Goal: Task Accomplishment & Management: Complete application form

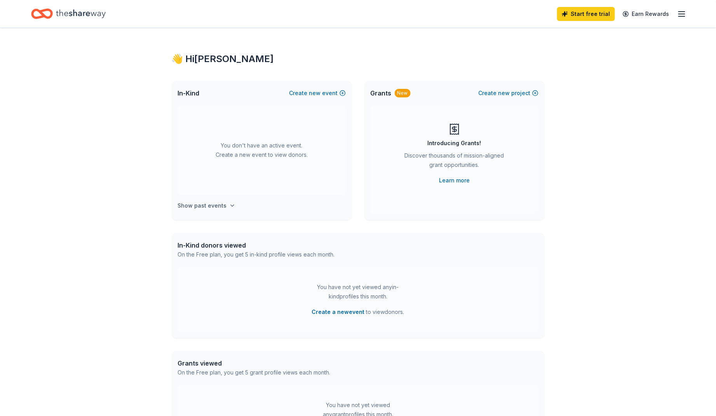
click at [220, 204] on h4 "Show past events" at bounding box center [202, 205] width 49 height 9
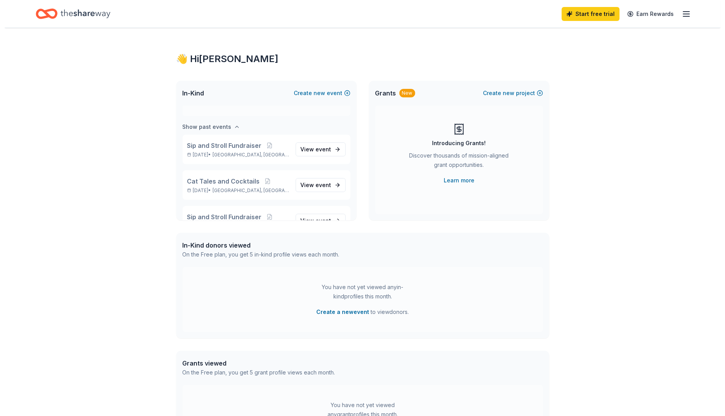
scroll to position [89, 0]
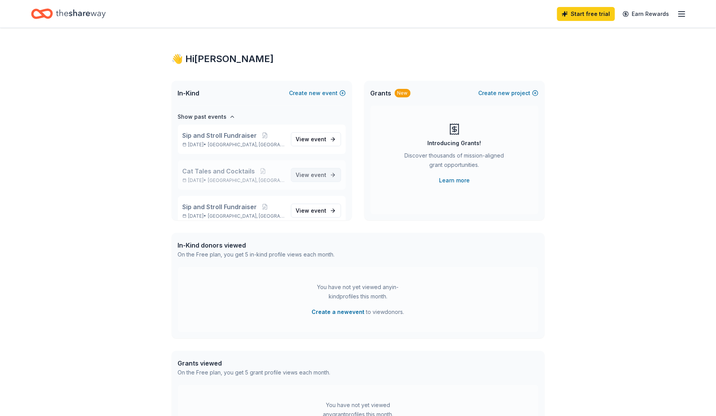
click at [311, 173] on span "event" at bounding box center [319, 175] width 16 height 7
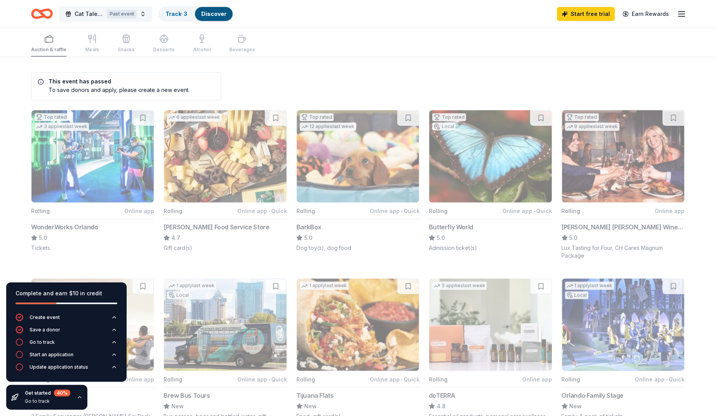
click at [88, 13] on span "Cat Tales and Cocktails" at bounding box center [89, 13] width 29 height 9
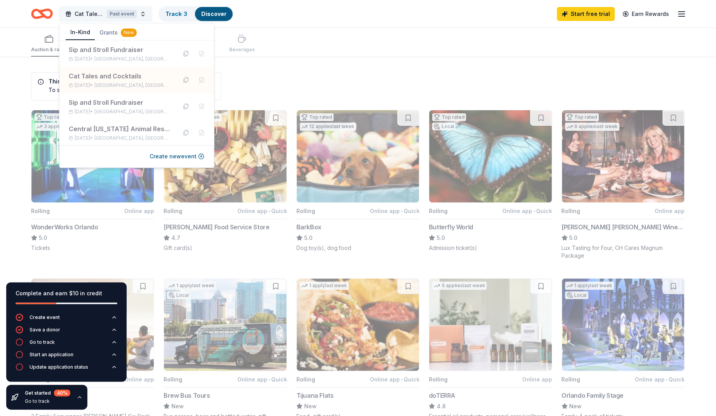
click at [141, 12] on button "Cat Tales and Cocktails Past event" at bounding box center [105, 14] width 93 height 16
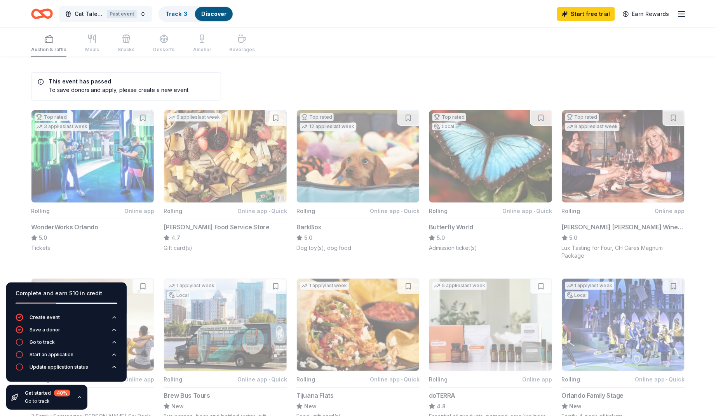
click at [143, 13] on button "Cat Tales and Cocktails Past event" at bounding box center [105, 14] width 93 height 16
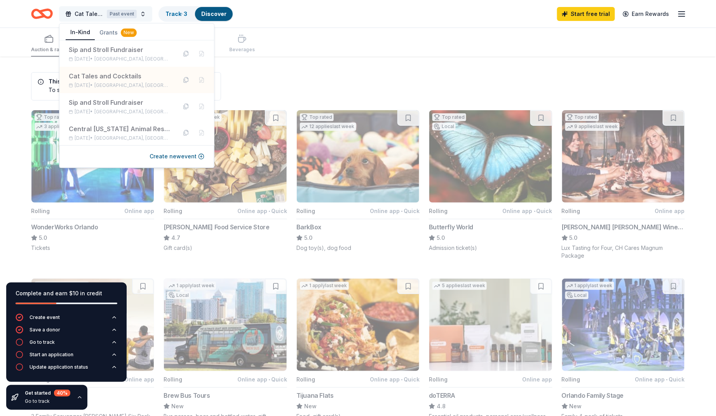
click at [143, 13] on button "Cat Tales and Cocktails Past event" at bounding box center [105, 14] width 93 height 16
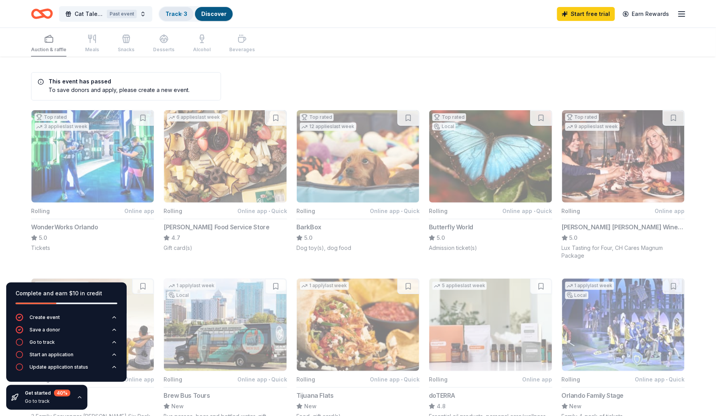
click at [179, 13] on link "Track · 3" at bounding box center [176, 13] width 22 height 7
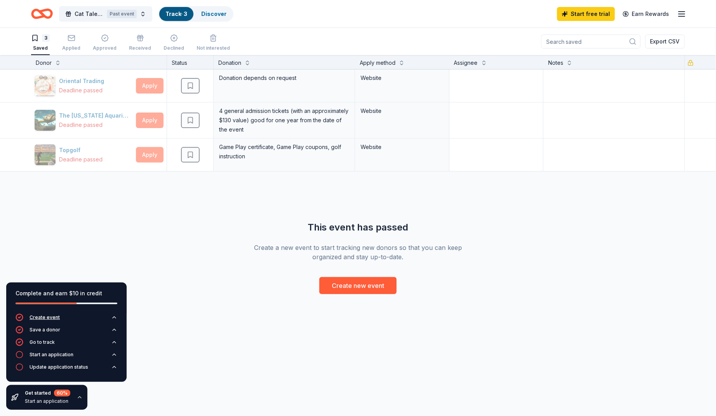
click at [47, 317] on div "Create event" at bounding box center [45, 318] width 30 height 6
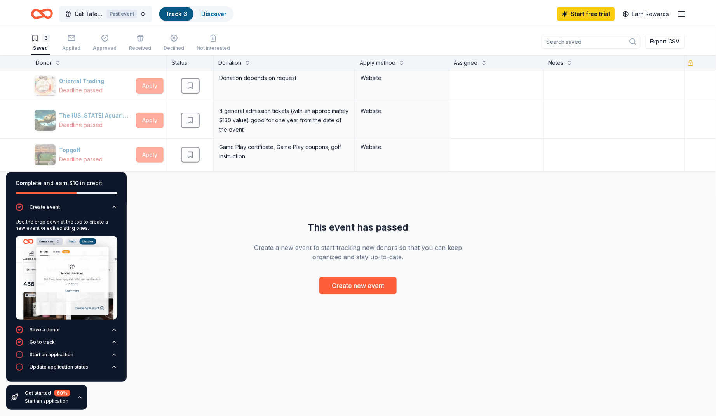
click at [45, 12] on icon "Home" at bounding box center [42, 14] width 22 height 18
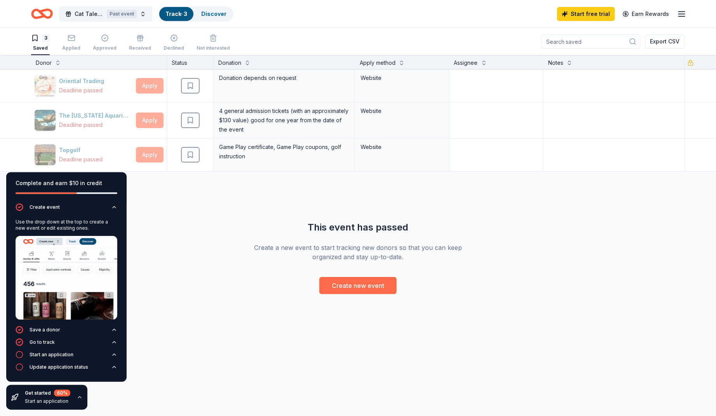
click at [361, 285] on button "Create new event" at bounding box center [357, 285] width 77 height 17
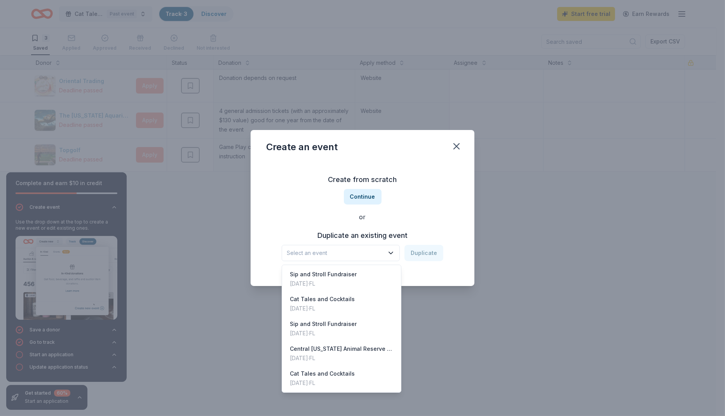
click at [392, 253] on icon "button" at bounding box center [391, 253] width 8 height 8
click at [360, 300] on div "Cat Tales and Cocktails Oct 05, 2024 · FL" at bounding box center [341, 304] width 116 height 25
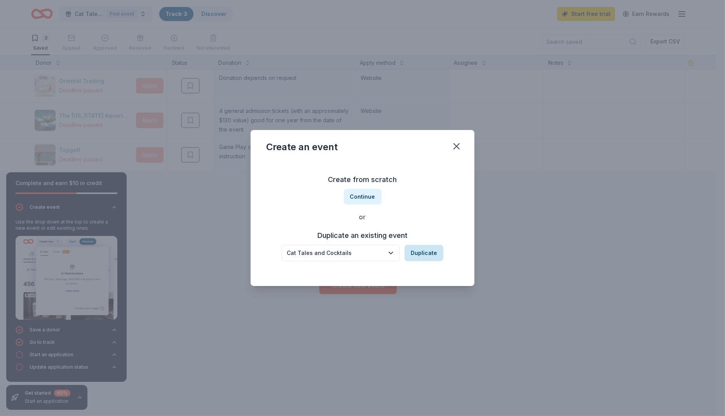
click at [420, 253] on button "Duplicate" at bounding box center [423, 253] width 39 height 16
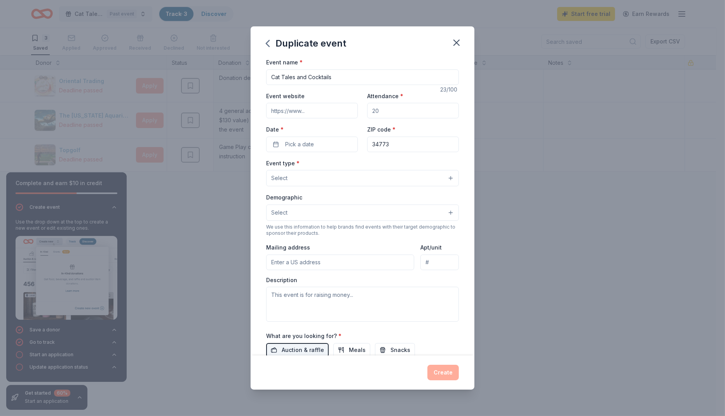
click at [322, 113] on input "Event website" at bounding box center [312, 111] width 92 height 16
drag, startPoint x: 269, startPoint y: 111, endPoint x: 359, endPoint y: 111, distance: 90.1
click at [359, 111] on div "Event website Attendance * Date * Pick a date ZIP code * 34773" at bounding box center [362, 121] width 193 height 61
click at [295, 113] on input "Event website" at bounding box center [312, 111] width 92 height 16
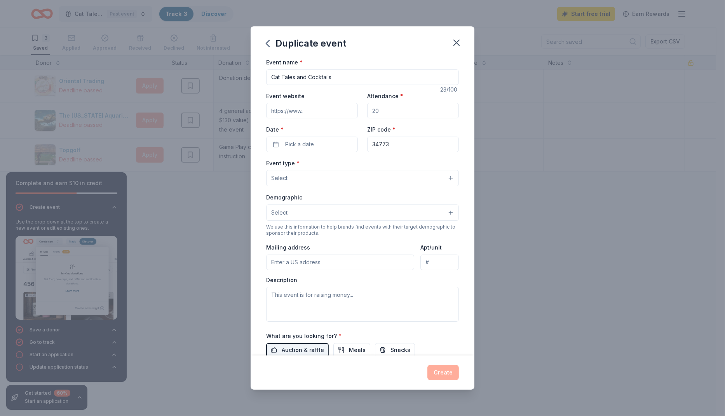
click at [295, 113] on input "Event website" at bounding box center [312, 111] width 92 height 16
click at [373, 109] on input "Attendance *" at bounding box center [413, 111] width 92 height 16
click at [377, 110] on input "Attendance *" at bounding box center [413, 111] width 92 height 16
click at [379, 111] on input "Attendance *" at bounding box center [413, 111] width 92 height 16
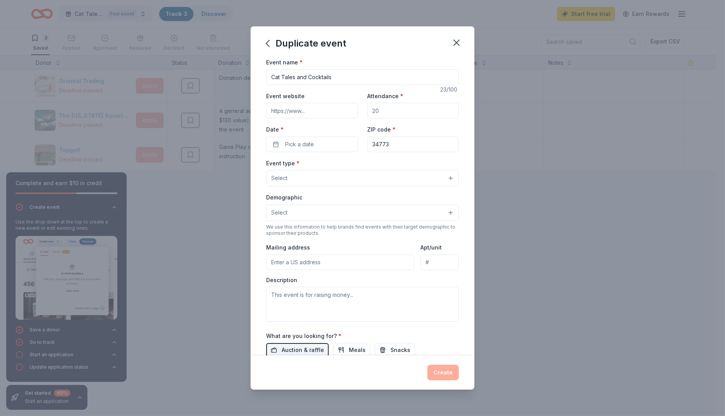
click at [379, 111] on input "Attendance *" at bounding box center [413, 111] width 92 height 16
click at [380, 163] on div "Event type * Select" at bounding box center [362, 172] width 193 height 28
click at [379, 181] on button "Select" at bounding box center [362, 178] width 193 height 16
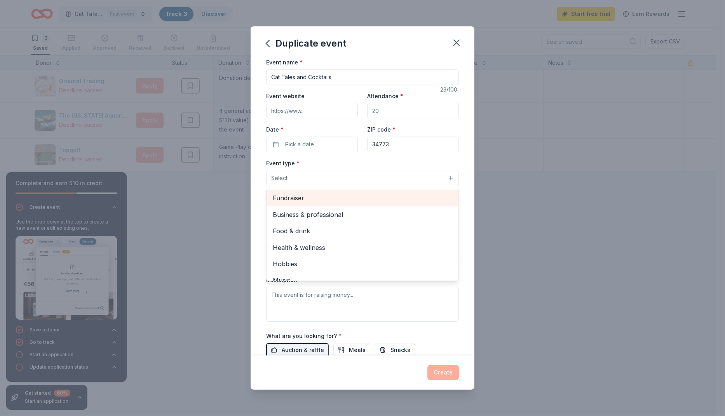
click at [377, 199] on span "Fundraiser" at bounding box center [362, 198] width 179 height 10
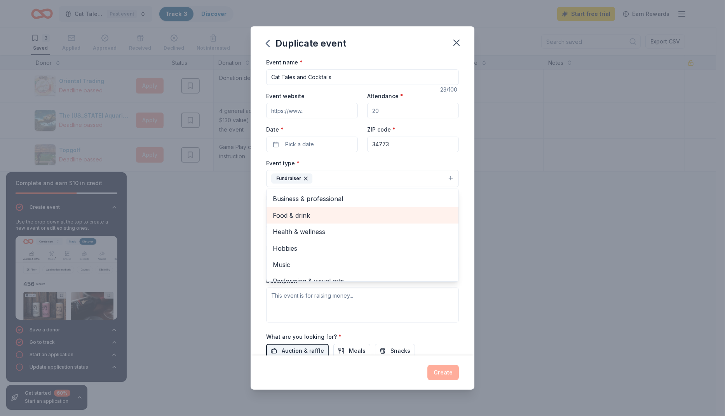
click at [332, 215] on span "Food & drink" at bounding box center [362, 215] width 179 height 10
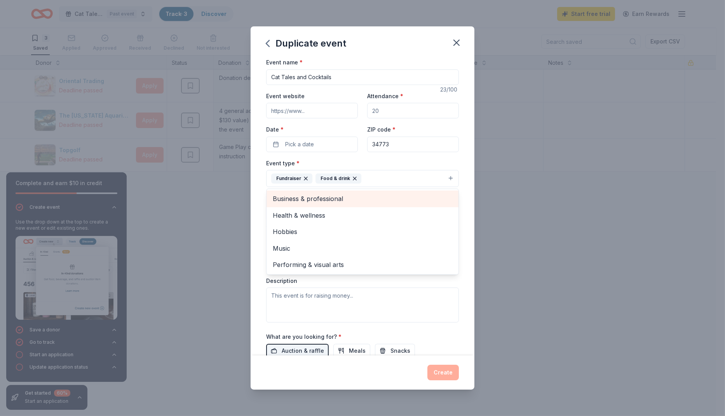
click at [355, 198] on span "Business & professional" at bounding box center [362, 199] width 179 height 10
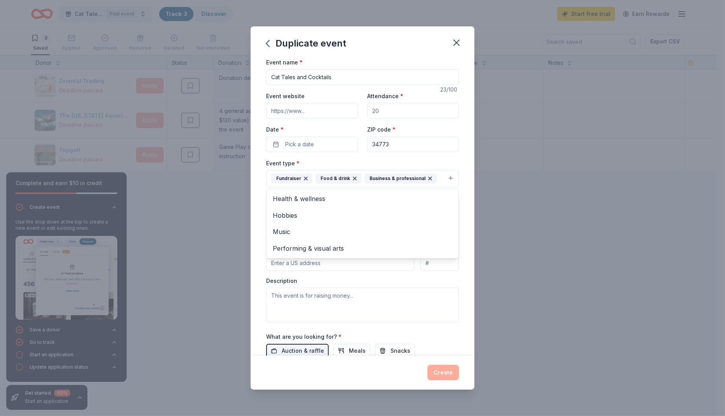
click at [464, 219] on div "Event name * Cat Tales and Cocktails 23 /100 Event website Attendance * Date * …" at bounding box center [362, 206] width 224 height 298
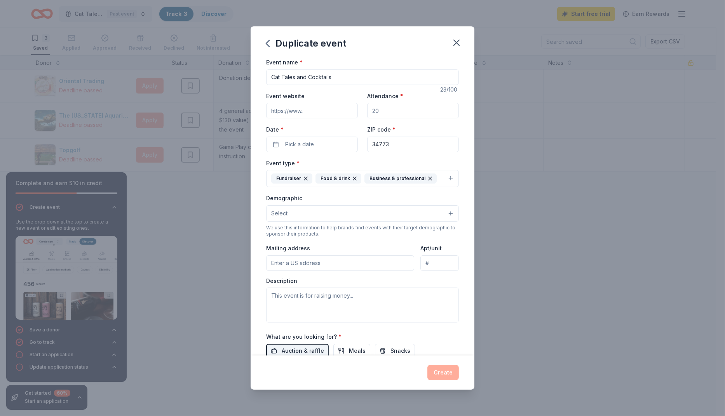
click at [384, 111] on input "Attendance *" at bounding box center [413, 111] width 92 height 16
type input "100"
click at [310, 142] on span "Pick a date" at bounding box center [299, 144] width 29 height 9
click at [350, 166] on button "Go to next month" at bounding box center [351, 165] width 11 height 11
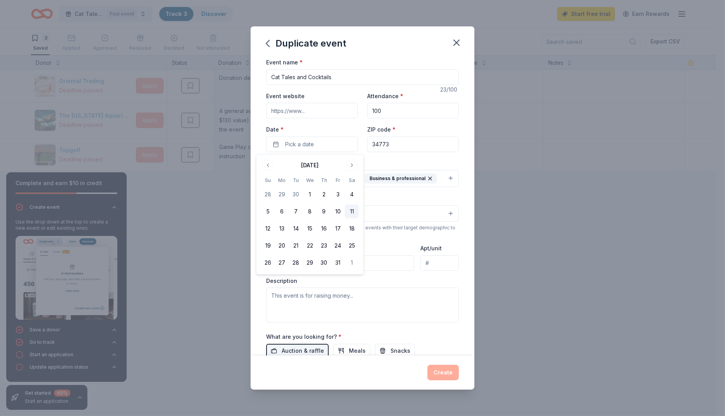
click at [352, 210] on button "11" at bounding box center [352, 212] width 14 height 14
click at [393, 161] on div "Event type * Fundraiser Food & drink Business & professional" at bounding box center [362, 172] width 193 height 29
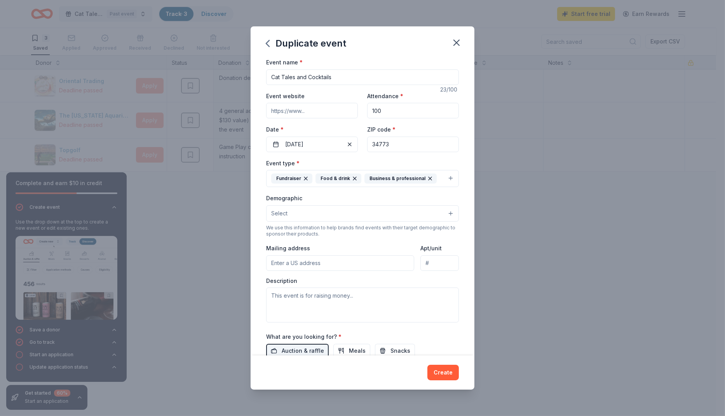
click at [323, 113] on input "Event website" at bounding box center [312, 111] width 92 height 16
click at [320, 112] on input "Event website" at bounding box center [312, 111] width 92 height 16
drag, startPoint x: 271, startPoint y: 109, endPoint x: 339, endPoint y: 109, distance: 68.7
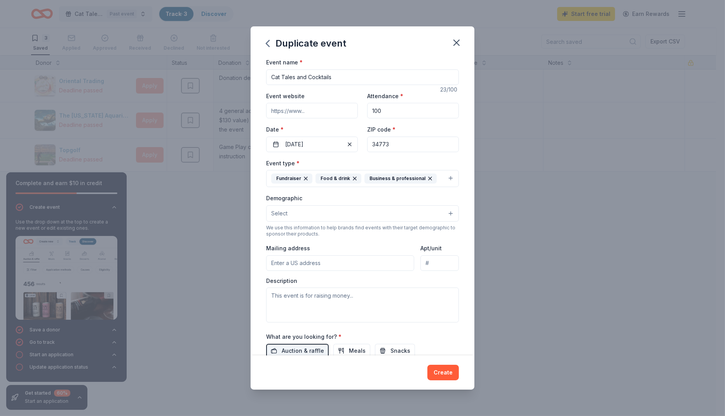
click at [339, 109] on input "Event website" at bounding box center [312, 111] width 92 height 16
drag, startPoint x: 278, startPoint y: 112, endPoint x: 305, endPoint y: 110, distance: 27.2
click at [305, 110] on input "Event website" at bounding box center [312, 111] width 92 height 16
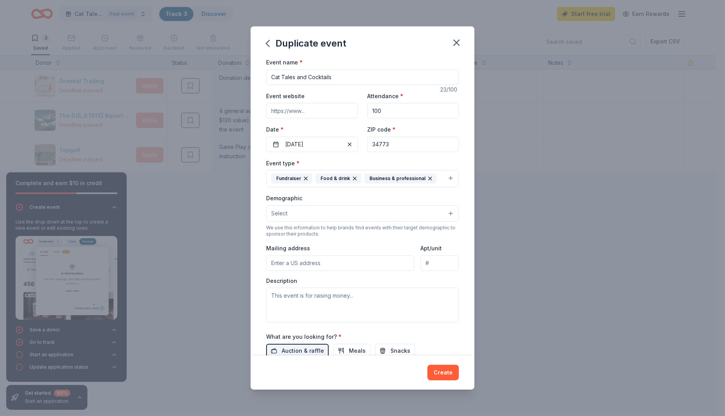
click at [305, 110] on input "Event website" at bounding box center [312, 111] width 92 height 16
click at [292, 111] on input "Event website" at bounding box center [312, 111] width 92 height 16
click at [299, 212] on button "Select" at bounding box center [362, 213] width 193 height 16
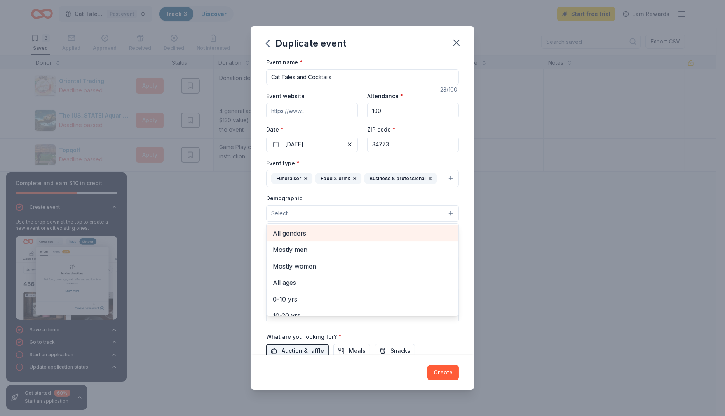
click at [312, 231] on span "All genders" at bounding box center [362, 233] width 179 height 10
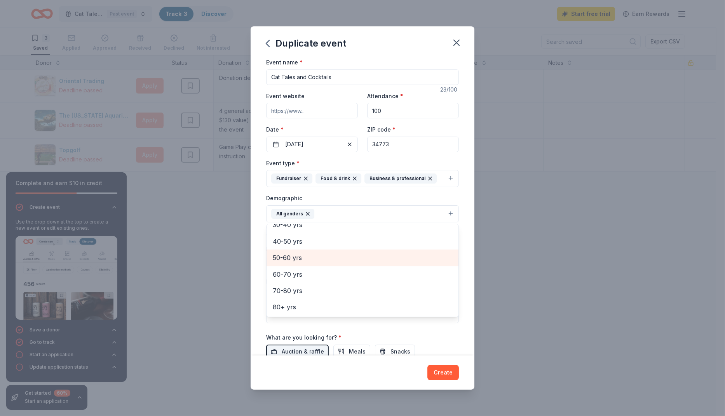
click at [331, 256] on span "50-60 yrs" at bounding box center [362, 258] width 179 height 10
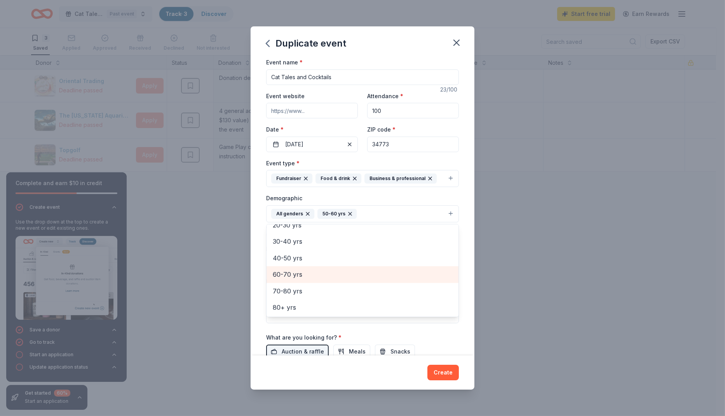
click at [330, 270] on span "60-70 yrs" at bounding box center [362, 274] width 179 height 10
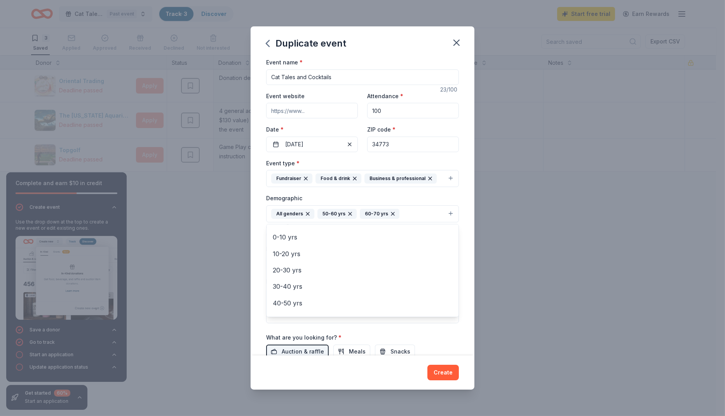
scroll to position [58, 0]
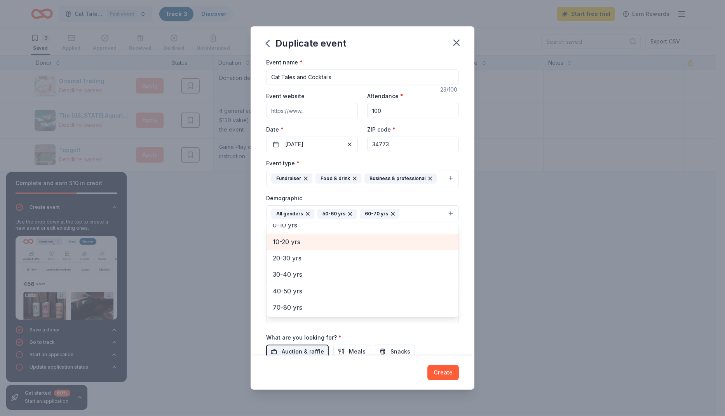
click at [331, 242] on span "10-20 yrs" at bounding box center [362, 242] width 179 height 10
click at [330, 247] on span "20-30 yrs" at bounding box center [362, 242] width 179 height 10
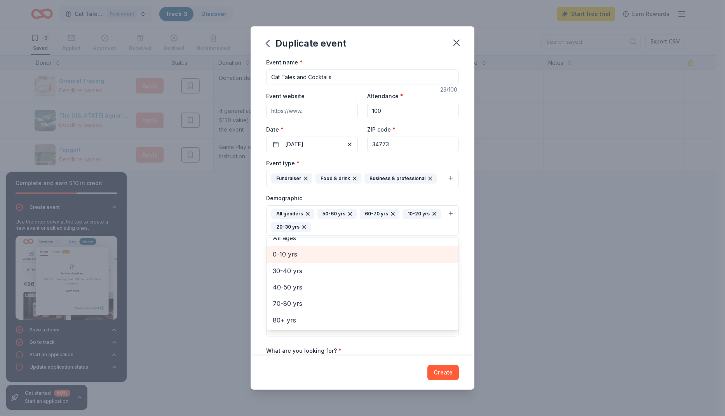
scroll to position [42, 0]
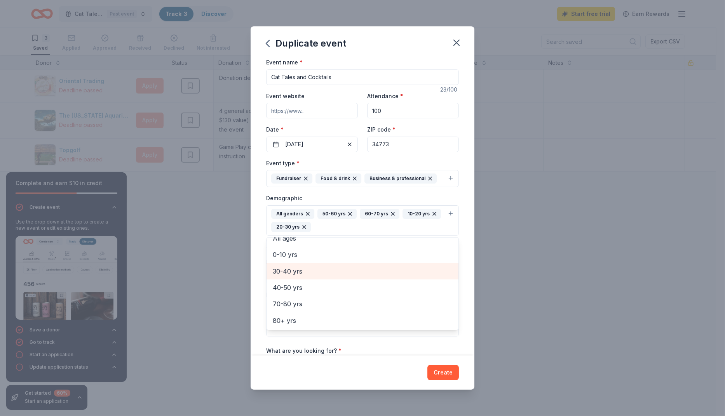
click at [329, 266] on span "30-40 yrs" at bounding box center [362, 271] width 179 height 10
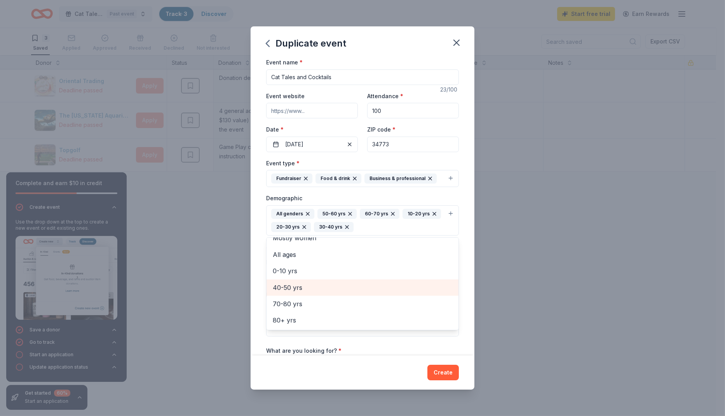
click at [291, 292] on span "40-50 yrs" at bounding box center [362, 288] width 179 height 10
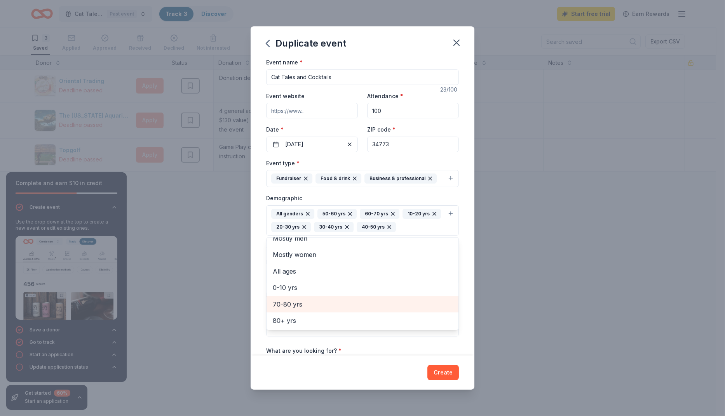
click at [293, 304] on span "70-80 yrs" at bounding box center [362, 304] width 179 height 10
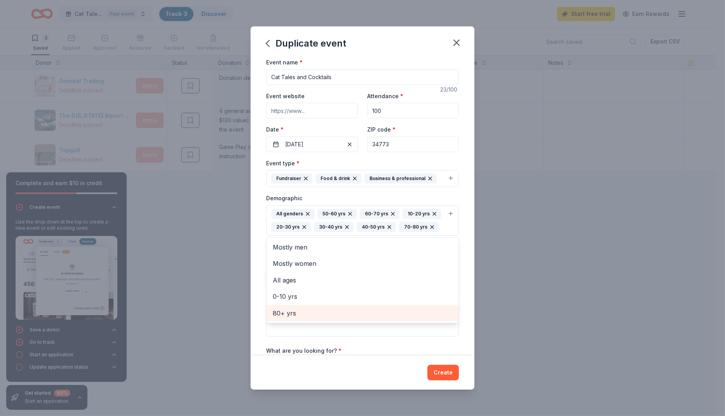
click at [375, 318] on span "80+ yrs" at bounding box center [362, 313] width 179 height 10
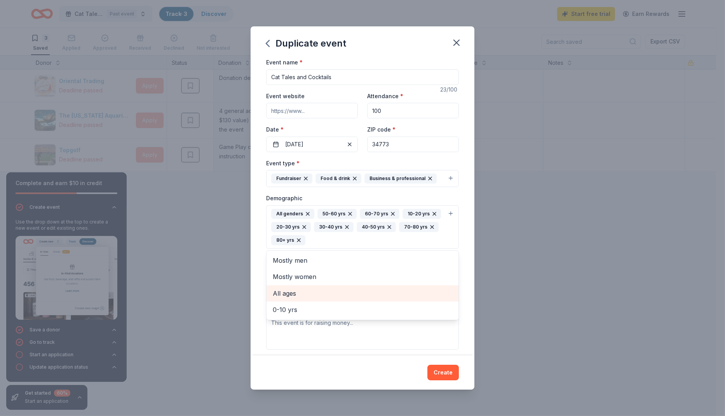
click at [304, 291] on span "All ages" at bounding box center [362, 293] width 179 height 10
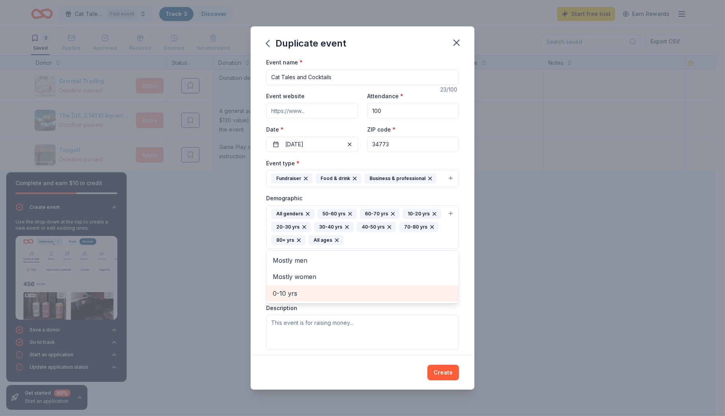
click at [304, 291] on span "0-10 yrs" at bounding box center [362, 293] width 179 height 10
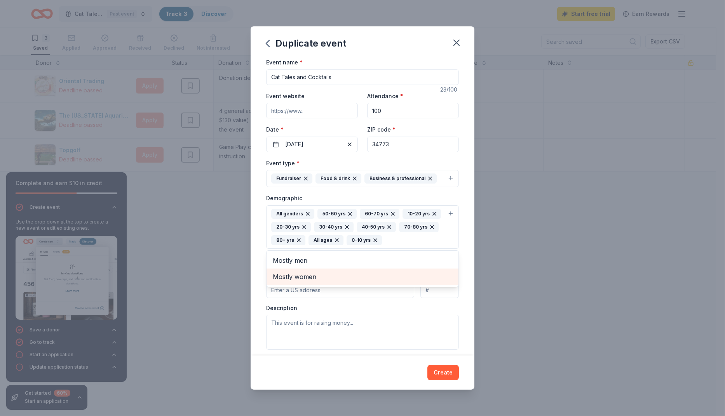
click at [309, 275] on span "Mostly women" at bounding box center [362, 277] width 179 height 10
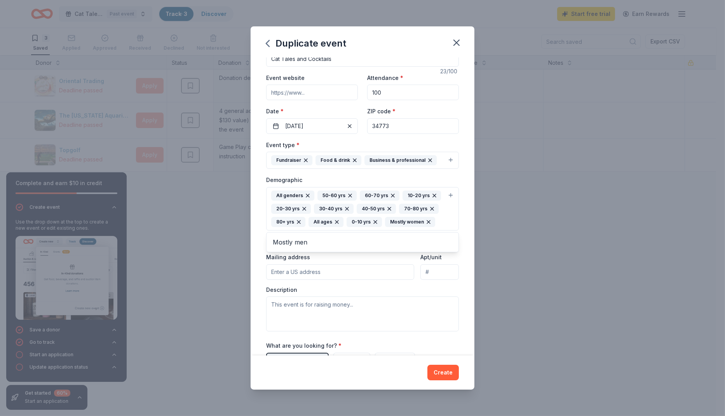
scroll to position [20, 0]
click at [462, 249] on div "Event name * Cat Tales and Cocktails 23 /100 Event website Attendance * 100 Dat…" at bounding box center [362, 206] width 224 height 298
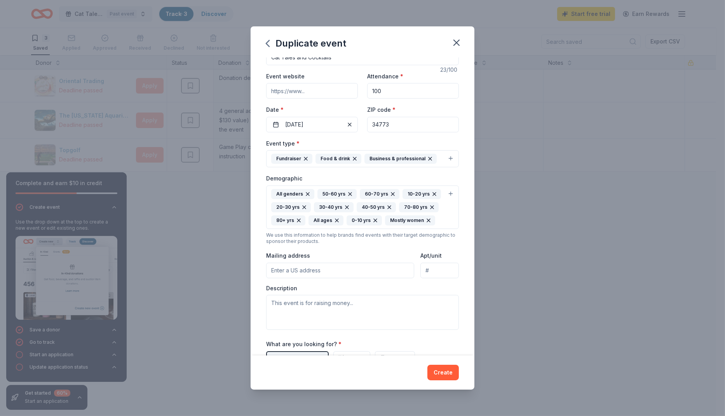
click at [394, 278] on input "Mailing address" at bounding box center [340, 271] width 148 height 16
type input "500 Broussard Road, St. Cloud, FL, 34773"
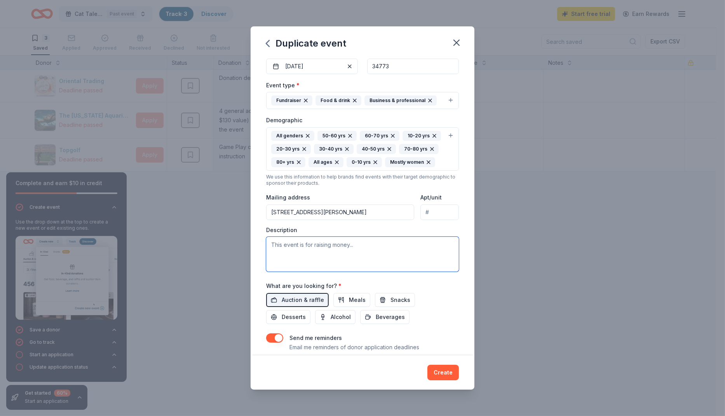
click at [363, 259] on textarea at bounding box center [362, 254] width 193 height 35
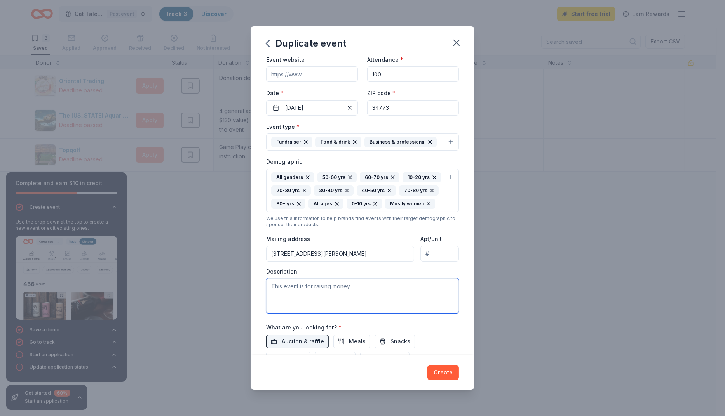
scroll to position [0, 0]
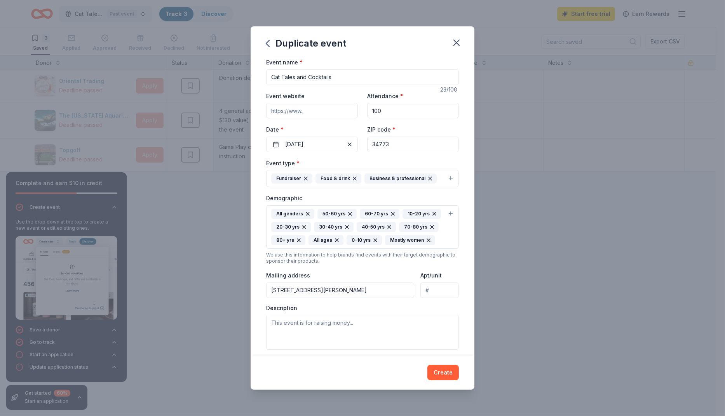
click at [289, 113] on input "Event website" at bounding box center [312, 111] width 92 height 16
paste input "https://cflar.org/ctct2025/"
click at [348, 110] on input "https://cflar.org/ctct2025/" at bounding box center [312, 111] width 92 height 16
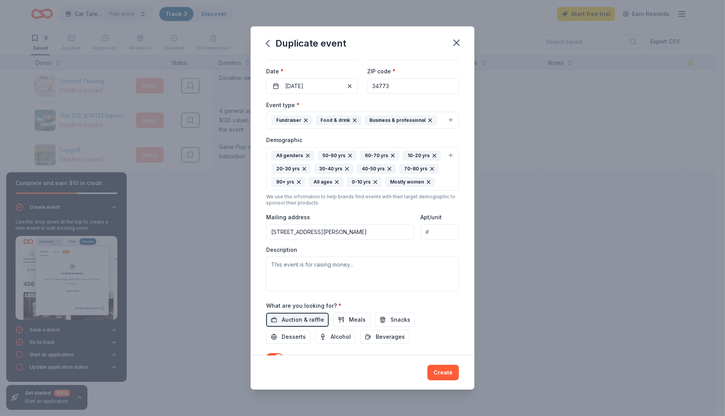
scroll to position [116, 0]
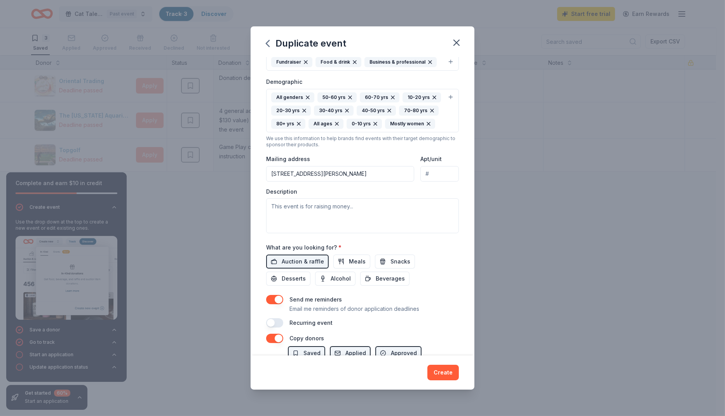
type input "https://cflar.org/ctct2025/"
click at [348, 220] on textarea at bounding box center [362, 215] width 193 height 35
paste textarea "You are cordially invited to the “Cat Tales and Cocktails” event at the Central…"
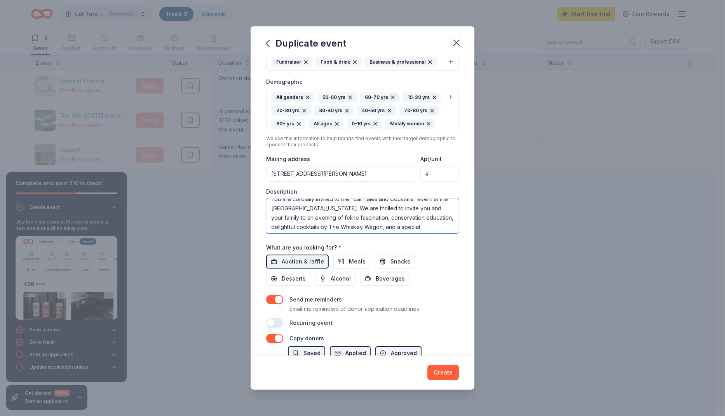
scroll to position [0, 0]
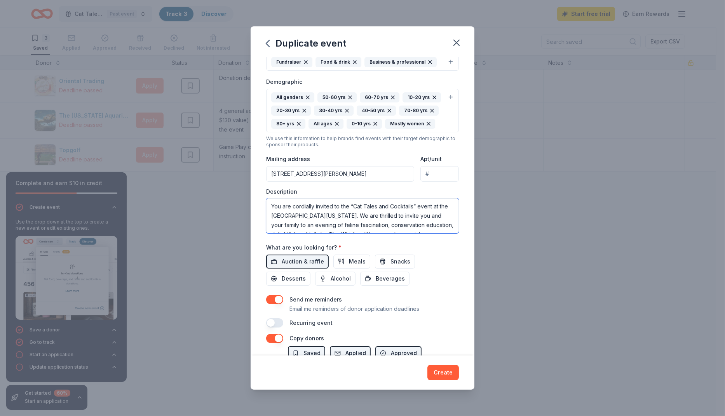
click at [417, 218] on textarea "You are cordially invited to the “Cat Tales and Cocktails” event at the Central…" at bounding box center [362, 215] width 193 height 35
click at [419, 218] on textarea "You are cordially invited to the “Cat Tales and Cocktails” fundraising event at…" at bounding box center [362, 215] width 193 height 35
click at [360, 231] on textarea "You are cordially invited to the “Cat Tales and Cocktails” annual fundraising e…" at bounding box center [362, 215] width 193 height 35
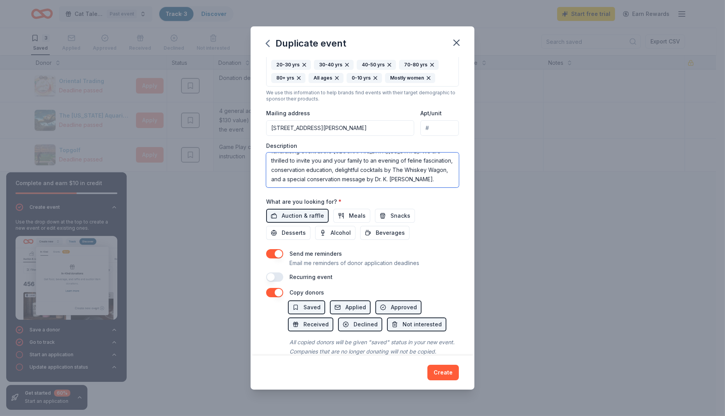
scroll to position [175, 0]
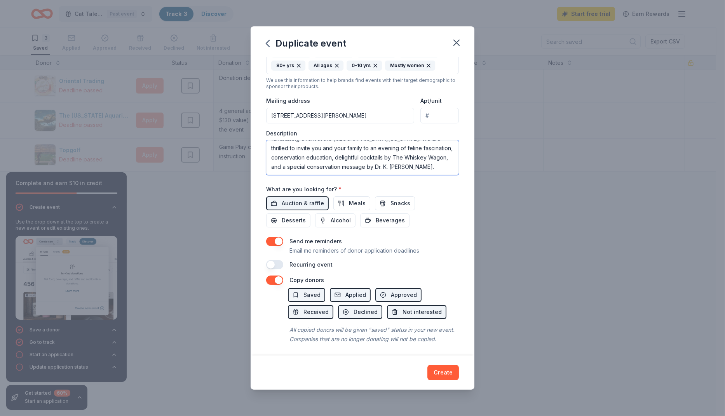
click at [345, 175] on textarea "You are cordially invited to the “Cat Tales and Cocktails” annual fundraising e…" at bounding box center [362, 157] width 193 height 35
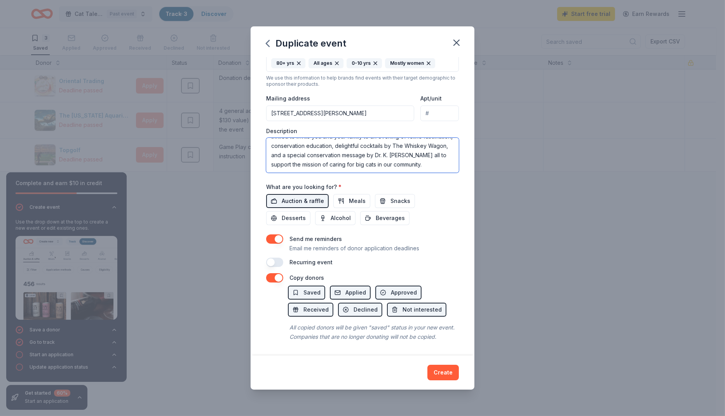
type textarea "You are cordially invited to the “Cat Tales and Cocktails” annual fundraising e…"
click at [312, 196] on span "Auction & raffle" at bounding box center [303, 200] width 42 height 9
click at [363, 196] on button "Meals" at bounding box center [351, 201] width 37 height 14
click at [385, 194] on button "Snacks" at bounding box center [395, 201] width 40 height 14
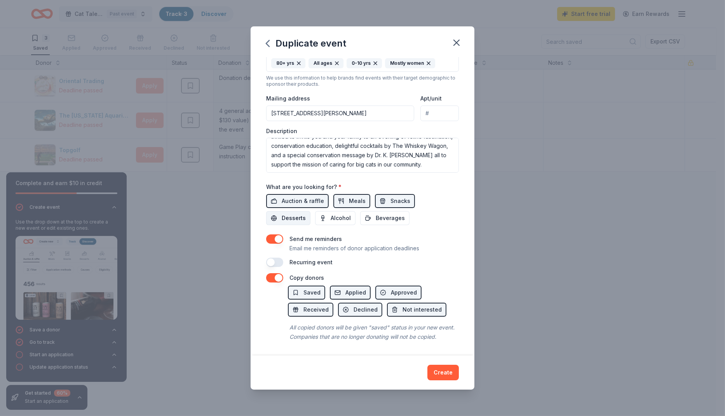
click at [302, 214] on span "Desserts" at bounding box center [294, 218] width 24 height 9
drag, startPoint x: 336, startPoint y: 208, endPoint x: 390, endPoint y: 214, distance: 54.7
click at [337, 214] on span "Alcohol" at bounding box center [340, 218] width 20 height 9
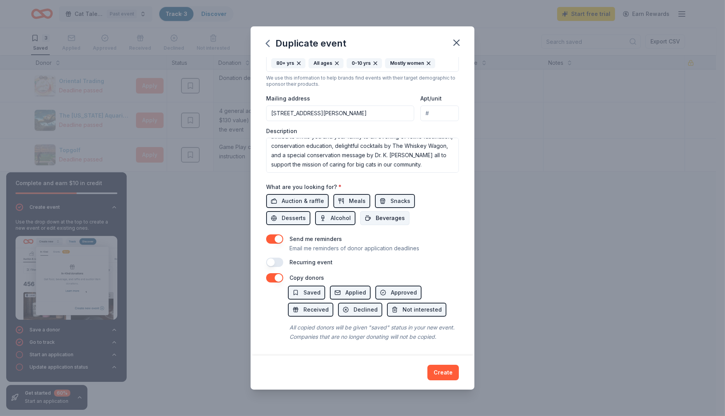
click at [395, 214] on span "Beverages" at bounding box center [389, 218] width 29 height 9
click at [450, 375] on button "Create" at bounding box center [442, 373] width 31 height 16
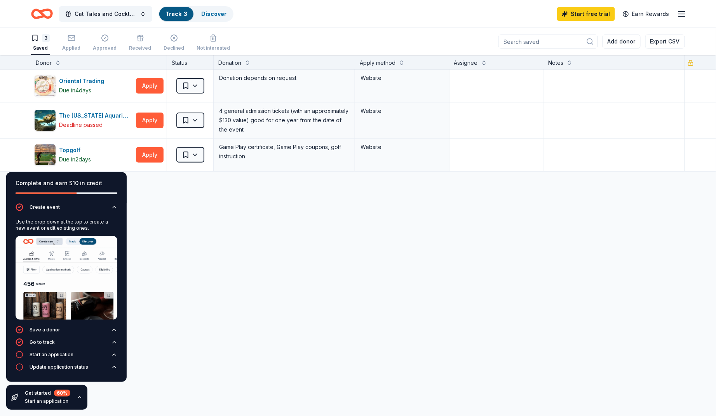
click at [77, 394] on icon "button" at bounding box center [79, 397] width 6 height 6
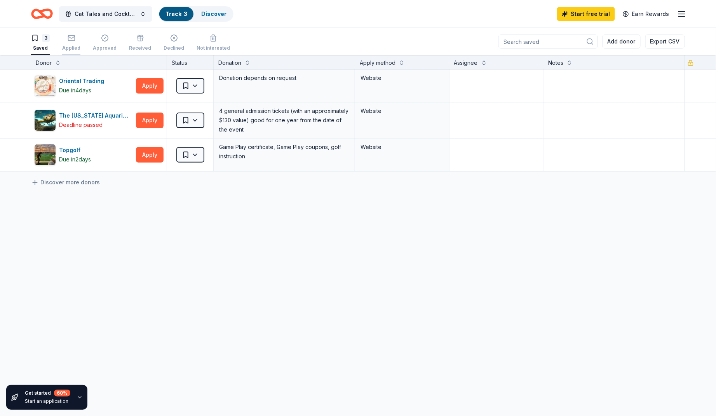
click at [73, 40] on rect "button" at bounding box center [71, 37] width 7 height 5
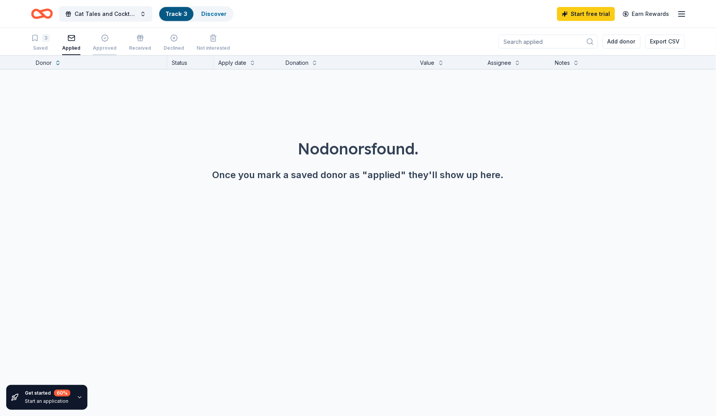
click at [103, 42] on icon "button" at bounding box center [105, 38] width 8 height 8
click at [132, 40] on div "button" at bounding box center [140, 38] width 22 height 8
click at [170, 40] on icon "button" at bounding box center [174, 38] width 8 height 8
click at [45, 11] on icon "Home" at bounding box center [46, 14] width 12 height 8
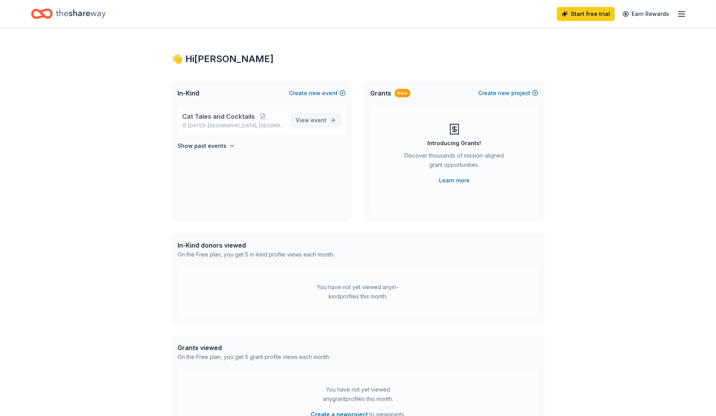
click at [310, 118] on span "View event" at bounding box center [311, 120] width 31 height 9
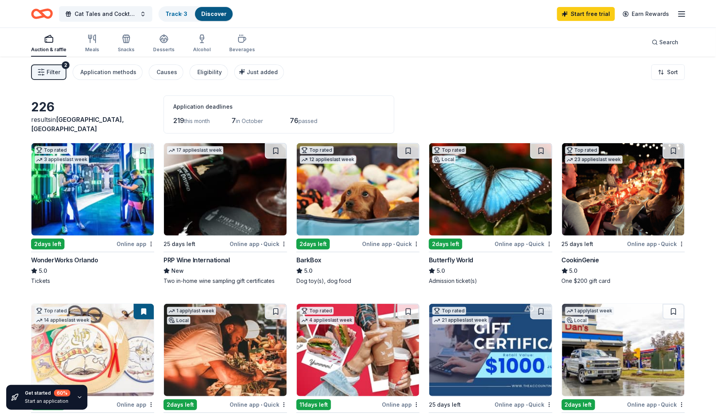
click at [52, 74] on span "Filter" at bounding box center [54, 72] width 14 height 9
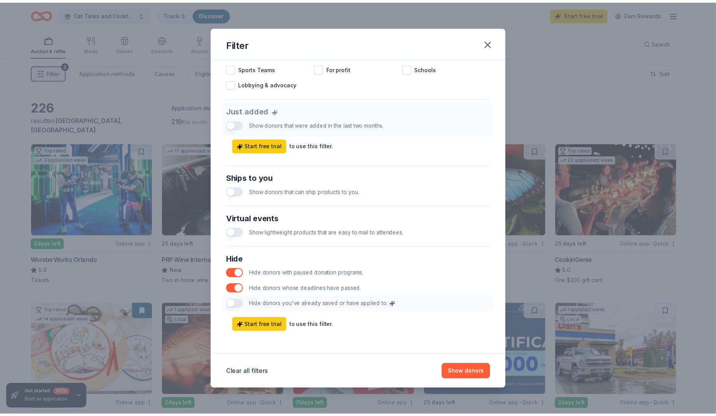
scroll to position [265, 0]
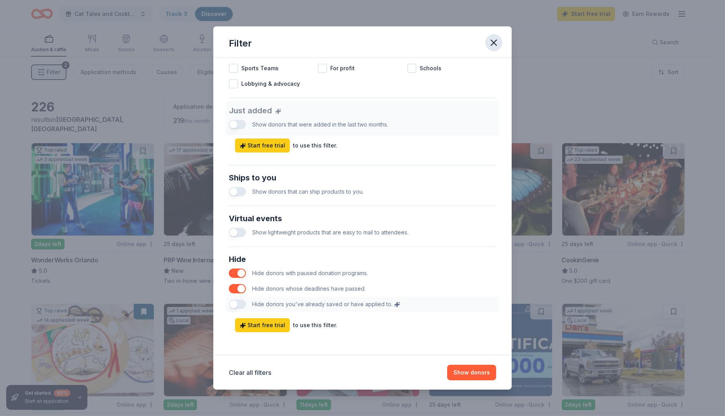
click at [493, 42] on icon "button" at bounding box center [493, 42] width 5 height 5
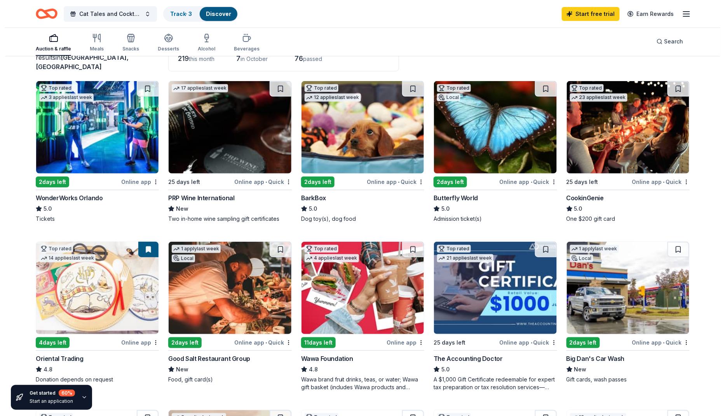
scroll to position [4, 0]
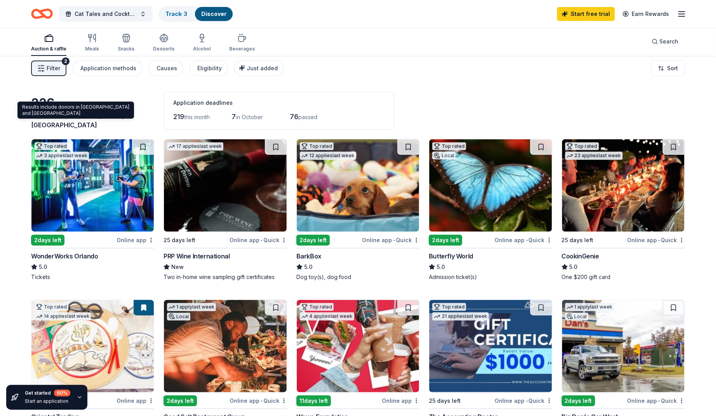
click at [80, 122] on span "Bull Creek, FL" at bounding box center [77, 120] width 93 height 17
click at [58, 64] on span "Filter" at bounding box center [54, 68] width 14 height 9
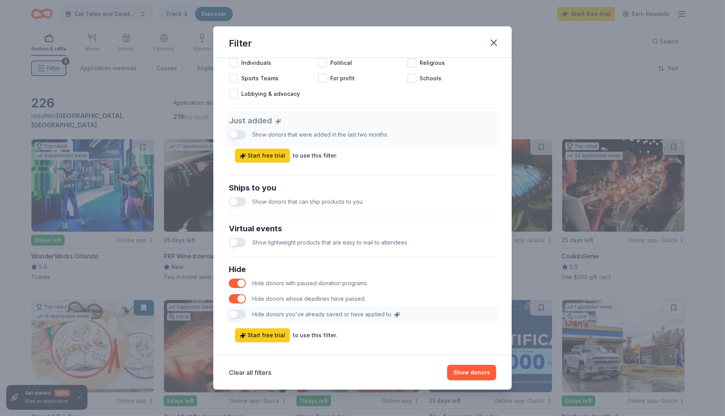
scroll to position [265, 0]
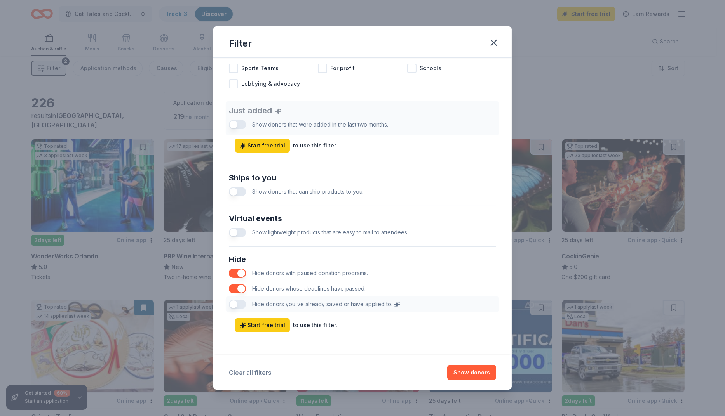
click at [263, 372] on button "Clear all filters" at bounding box center [250, 372] width 42 height 9
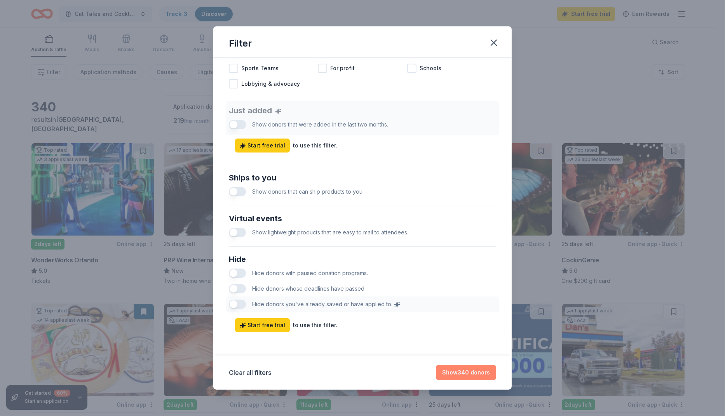
click at [489, 375] on button "Show 340 donors" at bounding box center [466, 373] width 60 height 16
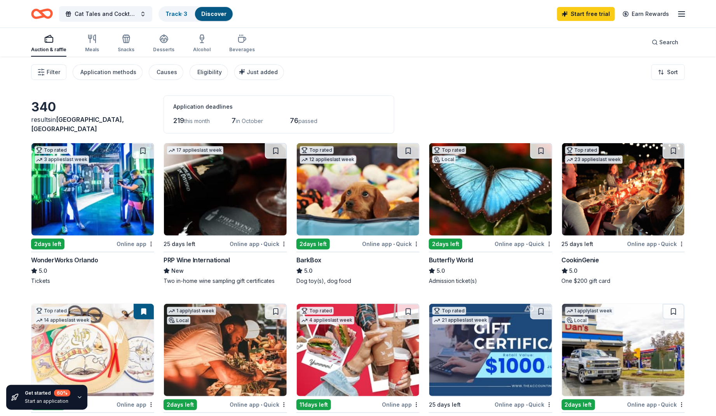
click at [83, 198] on img at bounding box center [92, 189] width 122 height 92
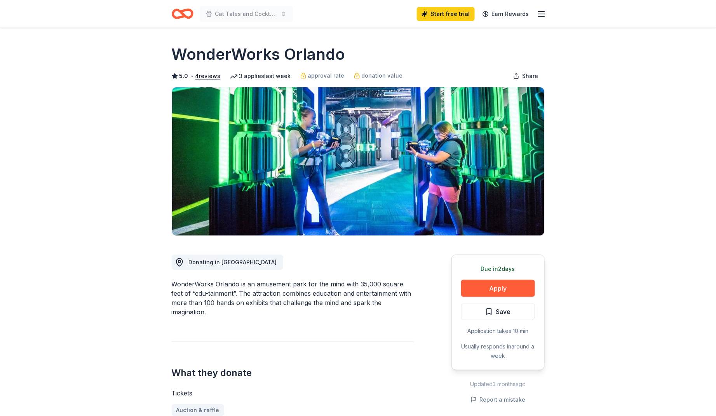
click at [477, 288] on button "Apply" at bounding box center [498, 288] width 74 height 17
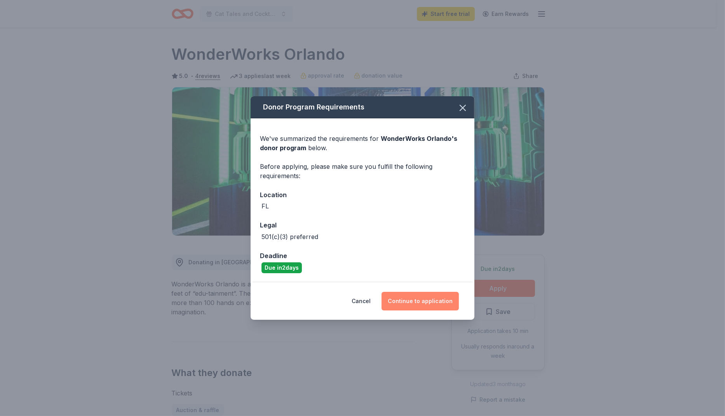
click at [436, 304] on button "Continue to application" at bounding box center [419, 301] width 77 height 19
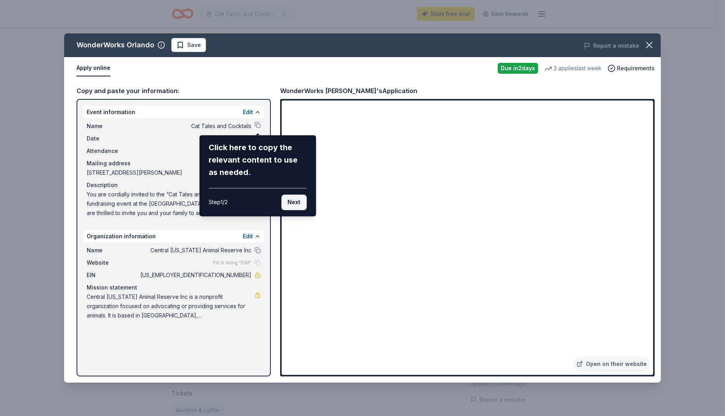
click at [294, 203] on button "Next" at bounding box center [293, 203] width 25 height 16
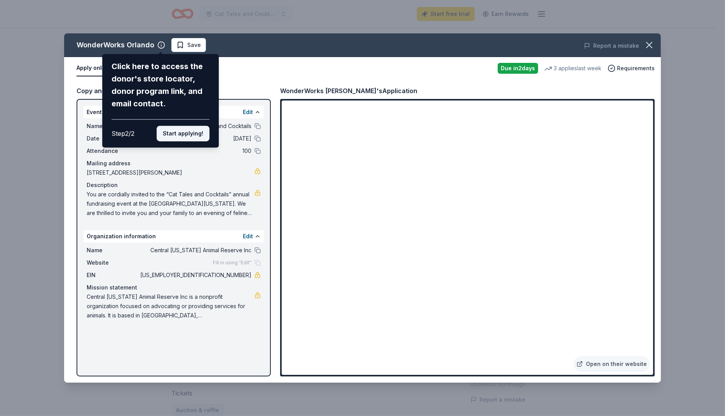
click at [195, 131] on button "Start applying!" at bounding box center [182, 134] width 53 height 16
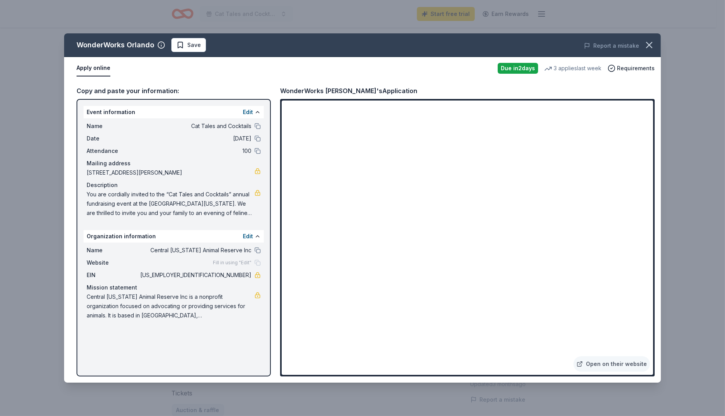
click at [128, 90] on div "Copy and paste your information:" at bounding box center [173, 91] width 194 height 10
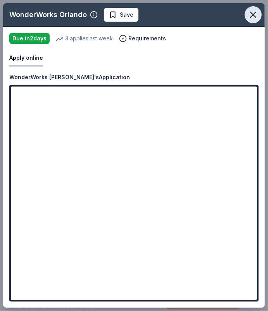
click at [252, 15] on icon "button" at bounding box center [253, 14] width 11 height 11
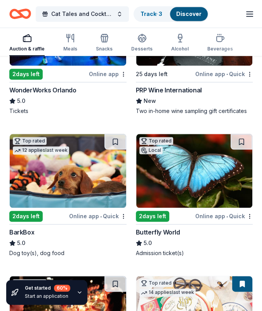
scroll to position [215, 0]
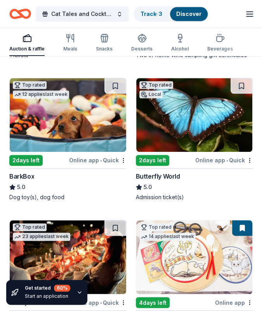
click at [30, 129] on img at bounding box center [68, 115] width 116 height 74
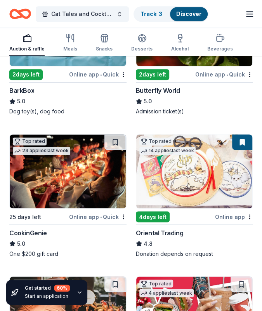
scroll to position [302, 0]
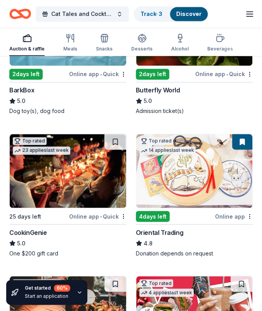
click at [59, 166] on img at bounding box center [68, 171] width 116 height 74
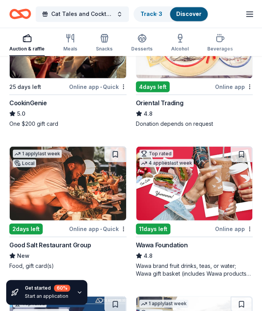
click at [68, 240] on div "Good Salt Restaurant Group" at bounding box center [50, 244] width 82 height 9
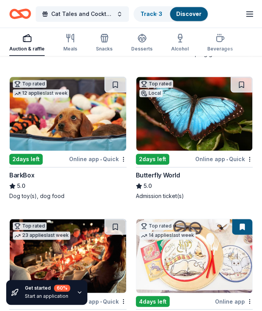
scroll to position [215, 0]
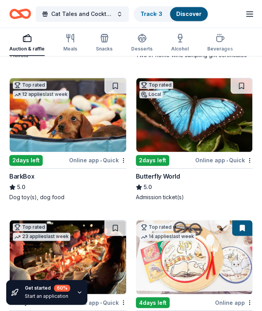
click at [169, 132] on img at bounding box center [194, 115] width 116 height 74
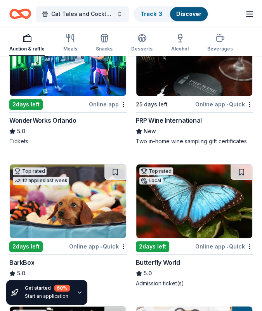
scroll to position [43, 0]
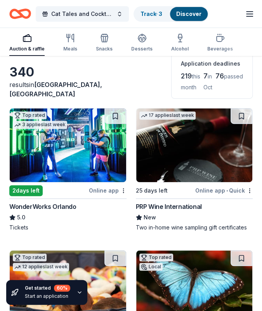
click at [192, 124] on img at bounding box center [194, 145] width 116 height 74
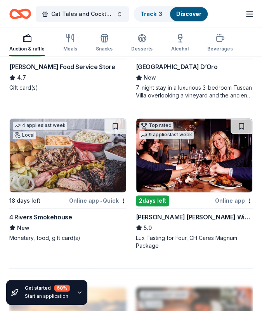
scroll to position [1380, 0]
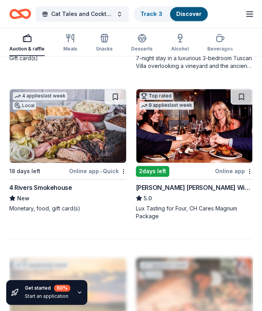
click at [87, 136] on img at bounding box center [68, 126] width 116 height 74
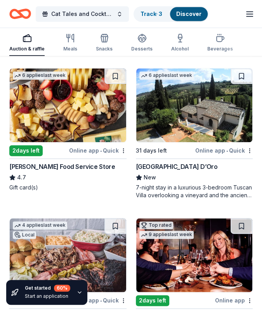
scroll to position [1208, 0]
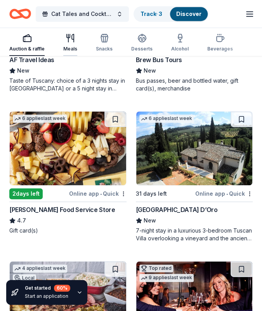
click at [68, 40] on icon "button" at bounding box center [70, 37] width 9 height 9
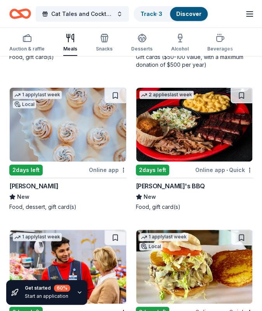
scroll to position [906, 0]
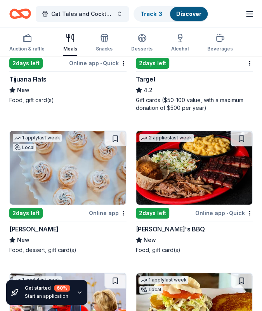
click at [167, 208] on div "2 days left" at bounding box center [152, 213] width 33 height 11
click at [252, 14] on icon "button" at bounding box center [249, 13] width 9 height 9
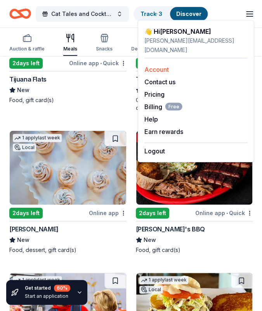
click at [150, 66] on link "Account" at bounding box center [156, 70] width 24 height 8
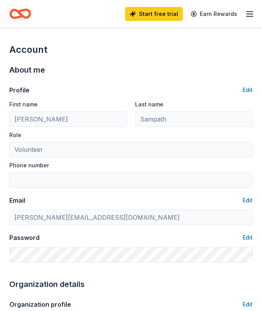
click at [28, 14] on icon "Home" at bounding box center [20, 14] width 22 height 18
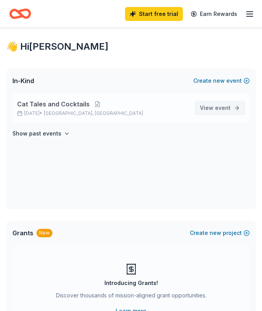
click at [225, 104] on span "event" at bounding box center [223, 107] width 16 height 7
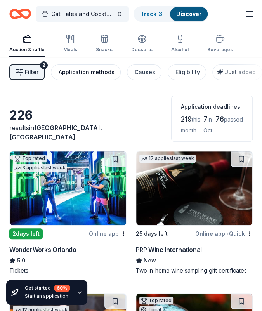
click at [82, 74] on div "Application methods" at bounding box center [87, 72] width 56 height 9
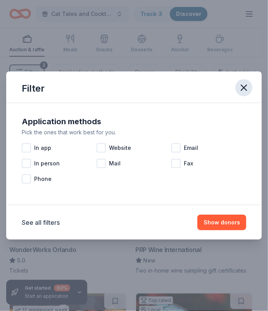
click at [246, 89] on icon "button" at bounding box center [244, 87] width 5 height 5
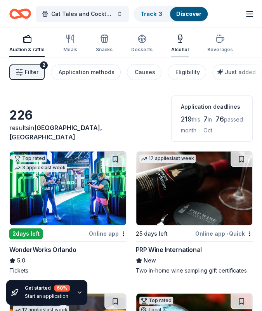
click at [180, 39] on icon "button" at bounding box center [180, 38] width 9 height 9
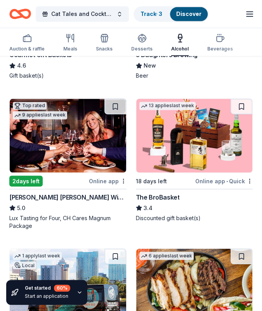
scroll to position [345, 0]
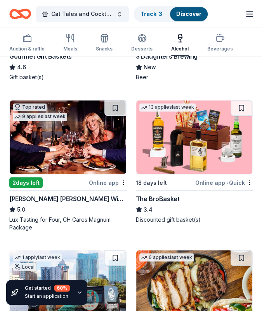
click at [43, 120] on img at bounding box center [68, 137] width 116 height 74
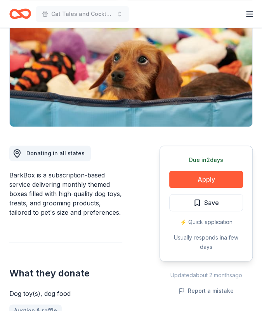
scroll to position [129, 0]
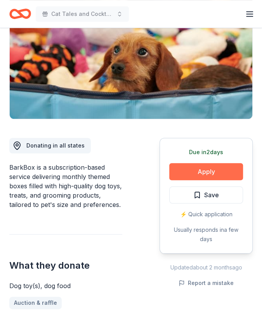
click at [203, 164] on button "Apply" at bounding box center [206, 171] width 74 height 17
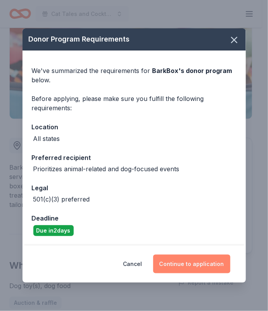
click at [186, 263] on button "Continue to application" at bounding box center [191, 264] width 77 height 19
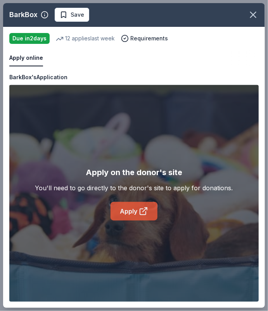
click at [133, 210] on link "Apply" at bounding box center [134, 211] width 47 height 19
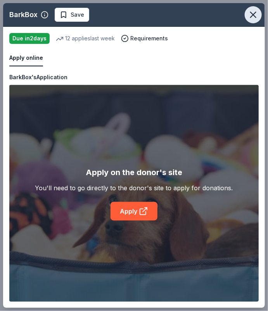
click at [254, 16] on icon "button" at bounding box center [253, 14] width 11 height 11
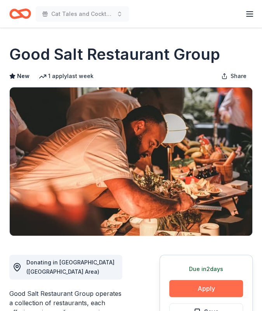
click at [202, 289] on button "Apply" at bounding box center [206, 288] width 74 height 17
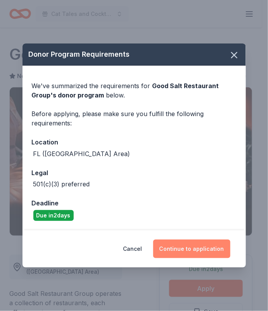
click at [188, 244] on button "Continue to application" at bounding box center [191, 249] width 77 height 19
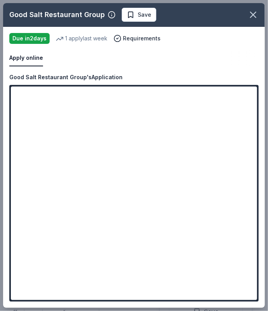
click at [29, 54] on button "Apply online" at bounding box center [26, 58] width 34 height 16
click at [30, 57] on button "Apply online" at bounding box center [26, 58] width 34 height 16
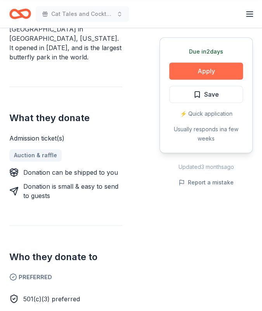
scroll to position [259, 0]
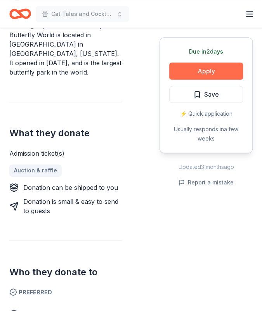
click at [218, 70] on button "Apply" at bounding box center [206, 71] width 74 height 17
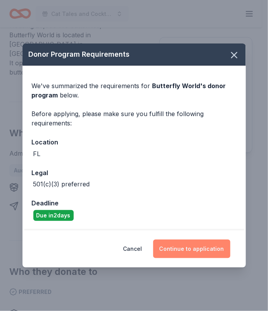
click at [219, 253] on button "Continue to application" at bounding box center [191, 249] width 77 height 19
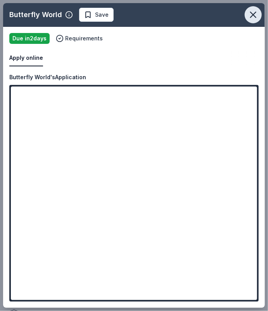
click at [256, 13] on icon "button" at bounding box center [253, 14] width 11 height 11
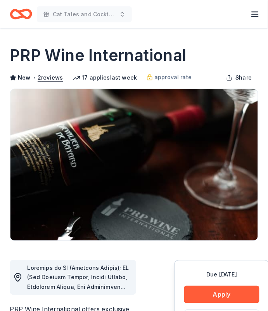
scroll to position [129, 0]
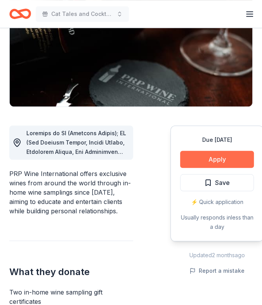
click at [224, 159] on button "Apply" at bounding box center [217, 159] width 74 height 17
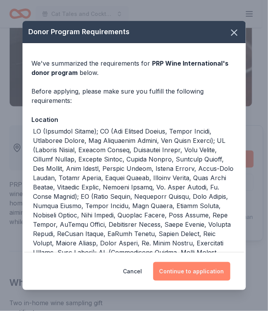
click at [208, 271] on button "Continue to application" at bounding box center [191, 271] width 77 height 19
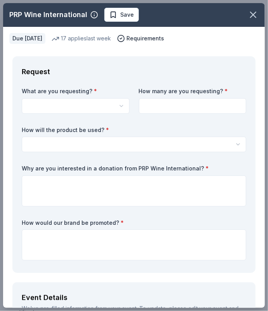
click at [95, 101] on html "Cat Tales and Cocktails Start free trial Earn Rewards Due [DATE] Share PRP Wine…" at bounding box center [134, 26] width 268 height 311
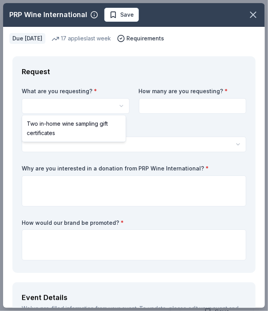
select select "Two in-home wine sampling gift certificates"
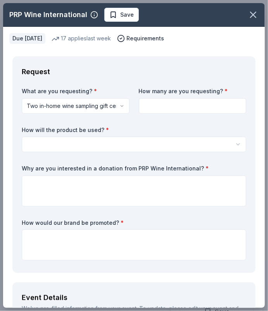
click at [161, 108] on input at bounding box center [193, 106] width 108 height 16
type input "2"
click at [132, 141] on html "Cat Tales and Cocktails Start free trial Earn Rewards Due in 25 days Share PRP …" at bounding box center [134, 155] width 268 height 311
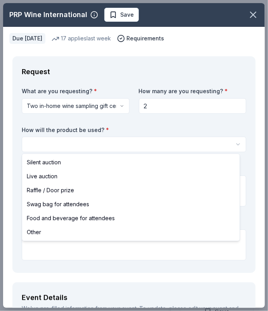
select select "silentAuction"
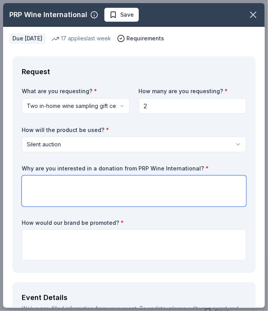
click at [47, 184] on textarea at bounding box center [134, 191] width 225 height 31
click at [38, 187] on textarea at bounding box center [134, 191] width 225 height 31
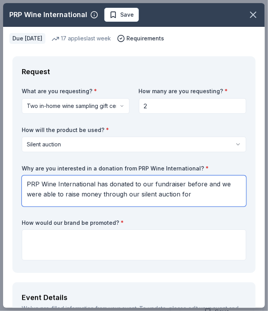
click at [80, 193] on textarea "PRP Wine International has donated to our fundraiser before and we were able to…" at bounding box center [134, 191] width 225 height 31
click at [214, 193] on textarea "PRP Wine International has donated to our fundraiser before and we were able to…" at bounding box center [134, 191] width 225 height 31
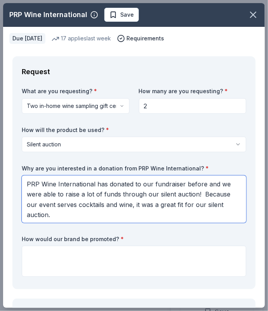
type textarea "PRP Wine International has donated to our fundraiser before and we were able to…"
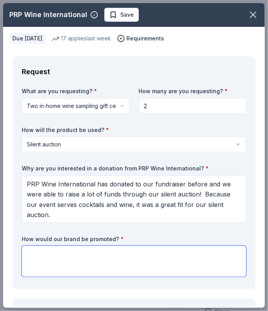
click at [47, 253] on textarea at bounding box center [134, 261] width 225 height 31
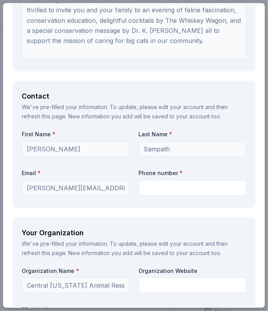
scroll to position [733, 0]
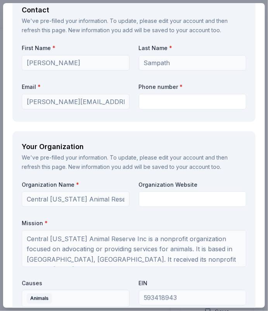
type textarea "Through our social media channels, website and email list of over 4K subscriber…"
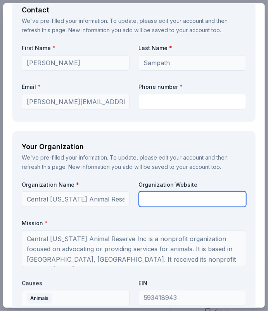
click at [159, 197] on input "text" at bounding box center [193, 199] width 108 height 16
click at [161, 200] on input "text" at bounding box center [193, 199] width 108 height 16
paste input "https://cflar.org/"
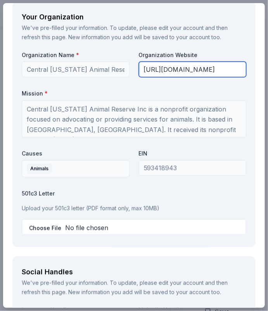
scroll to position [992, 0]
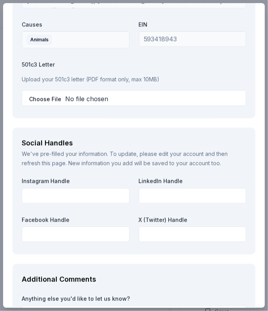
type input "https://cflar.org/"
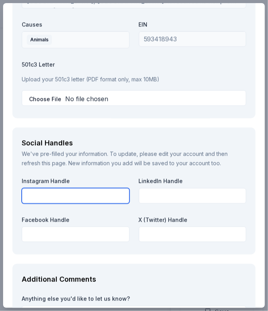
click at [77, 191] on input "text" at bounding box center [76, 196] width 108 height 16
click at [47, 191] on input "text" at bounding box center [76, 196] width 108 height 16
paste input "https://www.instagram.com/cflarbigcats/"
type input "https://www.instagram.com/cflarbigcats/"
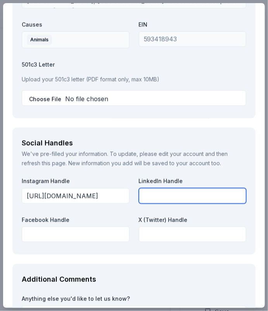
scroll to position [0, 0]
click at [163, 188] on input "text" at bounding box center [193, 196] width 108 height 16
click at [157, 193] on input "text" at bounding box center [193, 196] width 108 height 16
paste input "https://www.linkedin.com/groups/5112502/profile"
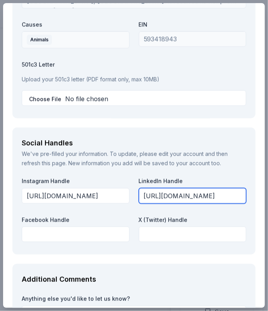
type input "https://www.linkedin.com/groups/5112502/profile"
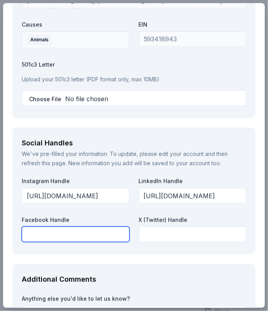
scroll to position [0, 0]
click at [50, 230] on input "text" at bounding box center [76, 234] width 108 height 16
click at [46, 229] on input "text" at bounding box center [76, 234] width 108 height 16
paste input "https://www.facebook.com/CFLAR"
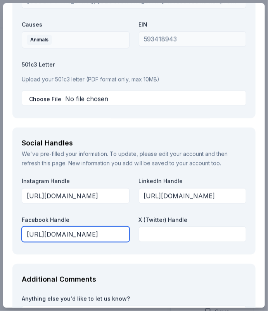
type input "https://www.facebook.com/CFLAR"
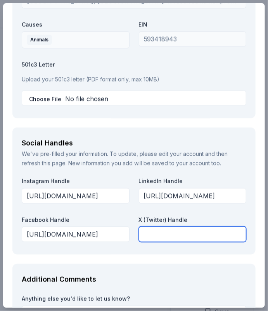
click at [174, 233] on input "text" at bounding box center [193, 234] width 108 height 16
click at [153, 231] on input "text" at bounding box center [193, 234] width 108 height 16
paste input "https://twitter.com/CFLARBigCats"
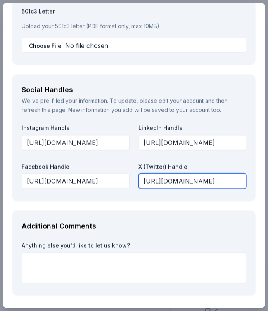
scroll to position [1069, 0]
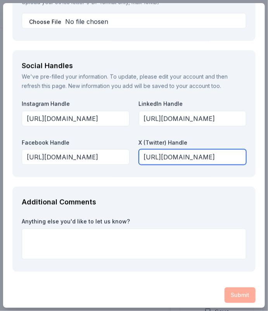
type input "https://twitter.com/CFLARBigCats"
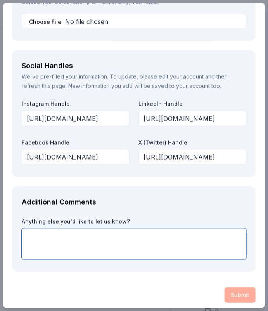
click at [153, 231] on textarea at bounding box center [134, 243] width 225 height 31
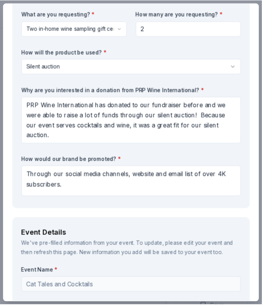
scroll to position [0, 0]
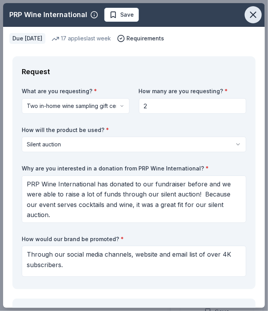
click at [251, 16] on icon "button" at bounding box center [253, 14] width 5 height 5
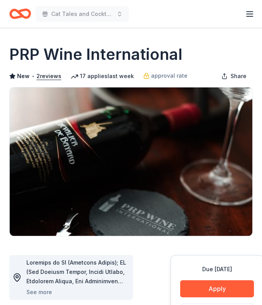
scroll to position [129, 0]
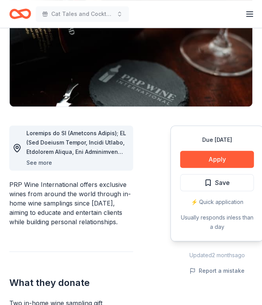
click at [37, 160] on button "See more" at bounding box center [39, 162] width 26 height 9
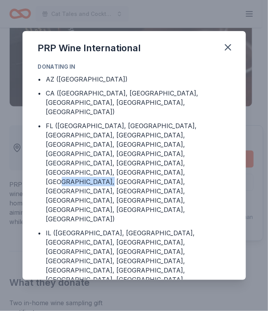
drag, startPoint x: 119, startPoint y: 153, endPoint x: 165, endPoint y: 153, distance: 46.6
click at [165, 153] on div "FL (Brevard County, Broward County, Charlotte County, Clay County, Collier Coun…" at bounding box center [138, 172] width 184 height 103
click at [227, 46] on icon "button" at bounding box center [228, 47] width 11 height 11
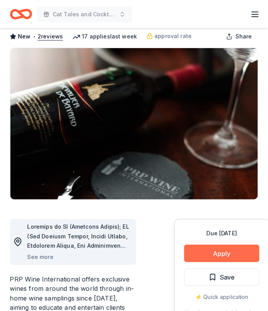
scroll to position [86, 0]
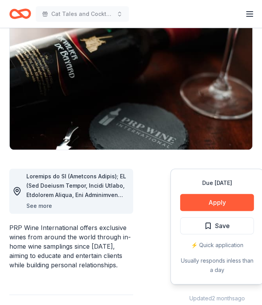
click at [31, 207] on button "See more" at bounding box center [39, 205] width 26 height 9
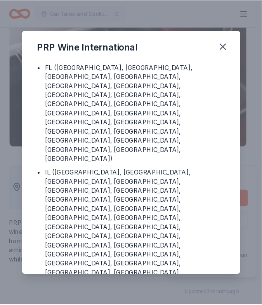
scroll to position [43, 0]
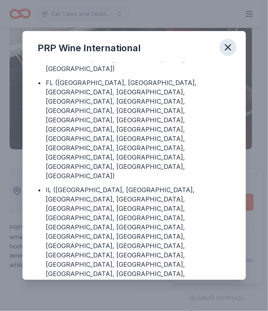
click at [229, 45] on icon "button" at bounding box center [228, 47] width 11 height 11
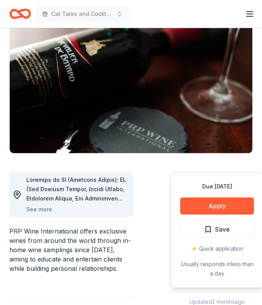
scroll to position [0, 0]
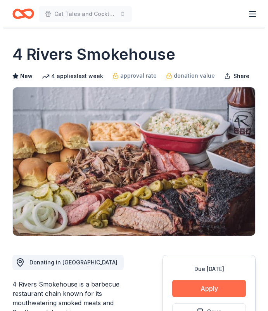
scroll to position [129, 0]
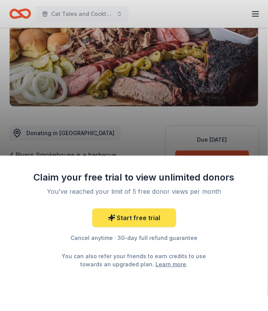
click at [142, 213] on link "Start free trial" at bounding box center [134, 218] width 84 height 19
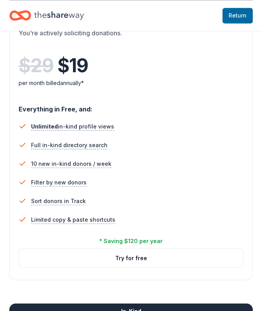
scroll to position [431, 0]
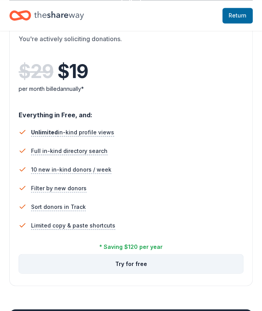
click at [146, 264] on button "Try for free" at bounding box center [131, 263] width 224 height 19
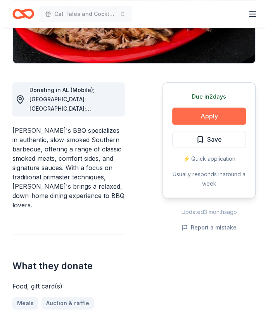
scroll to position [172, 0]
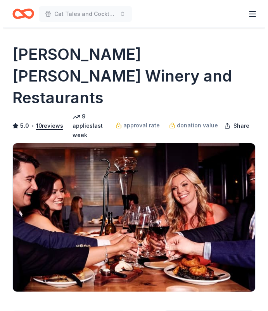
scroll to position [172, 0]
